Goal: Check status: Check status

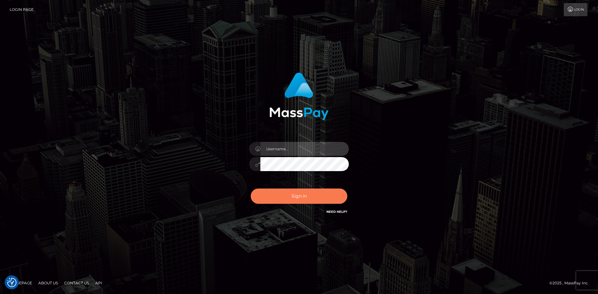
type input "alexstef"
click at [307, 199] on button "Sign in" at bounding box center [299, 196] width 97 height 15
click at [292, 194] on button "Sign in" at bounding box center [299, 196] width 97 height 15
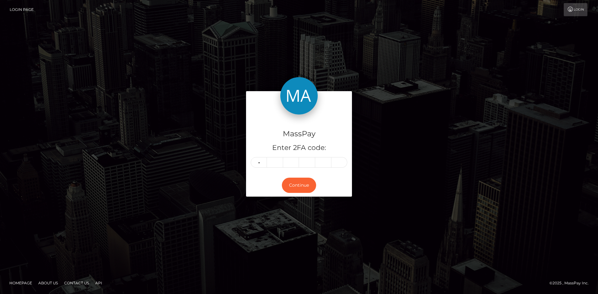
type input "8"
type input "2"
type input "9"
type input "6"
type input "2"
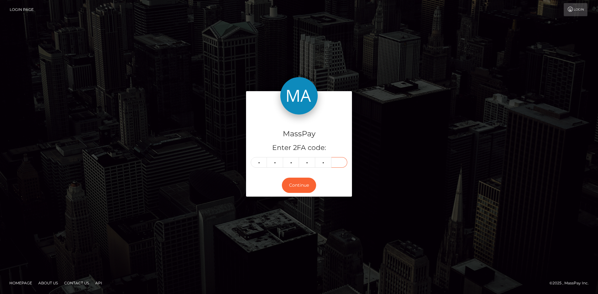
type input "3"
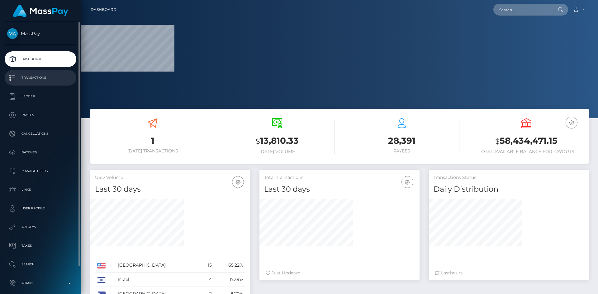
click at [45, 82] on p "Transactions" at bounding box center [40, 77] width 67 height 9
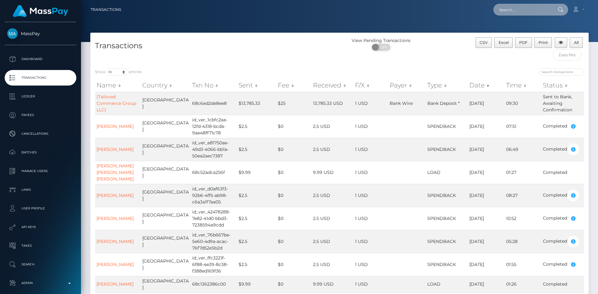
click at [518, 10] on input "text" at bounding box center [523, 10] width 59 height 12
paste input "poact_BqoOGAcpmDjD"
type input "poact_BqoOGAcpmDjD"
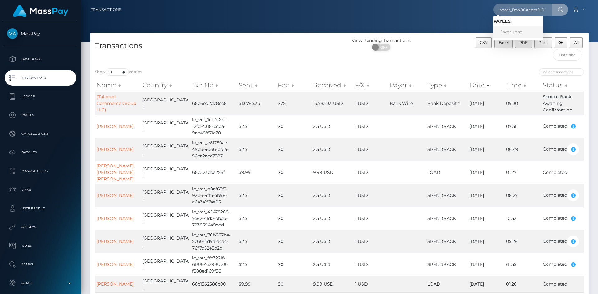
drag, startPoint x: 502, startPoint y: 32, endPoint x: 498, endPoint y: 33, distance: 4.4
click at [502, 32] on link "Jaxon Long" at bounding box center [519, 32] width 50 height 12
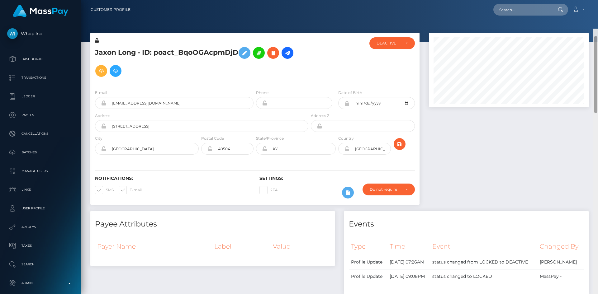
drag, startPoint x: 595, startPoint y: 54, endPoint x: 591, endPoint y: 2, distance: 51.6
click at [593, 6] on div "Customer Profile Loading... Loading..." at bounding box center [339, 147] width 517 height 294
